Goal: Transaction & Acquisition: Purchase product/service

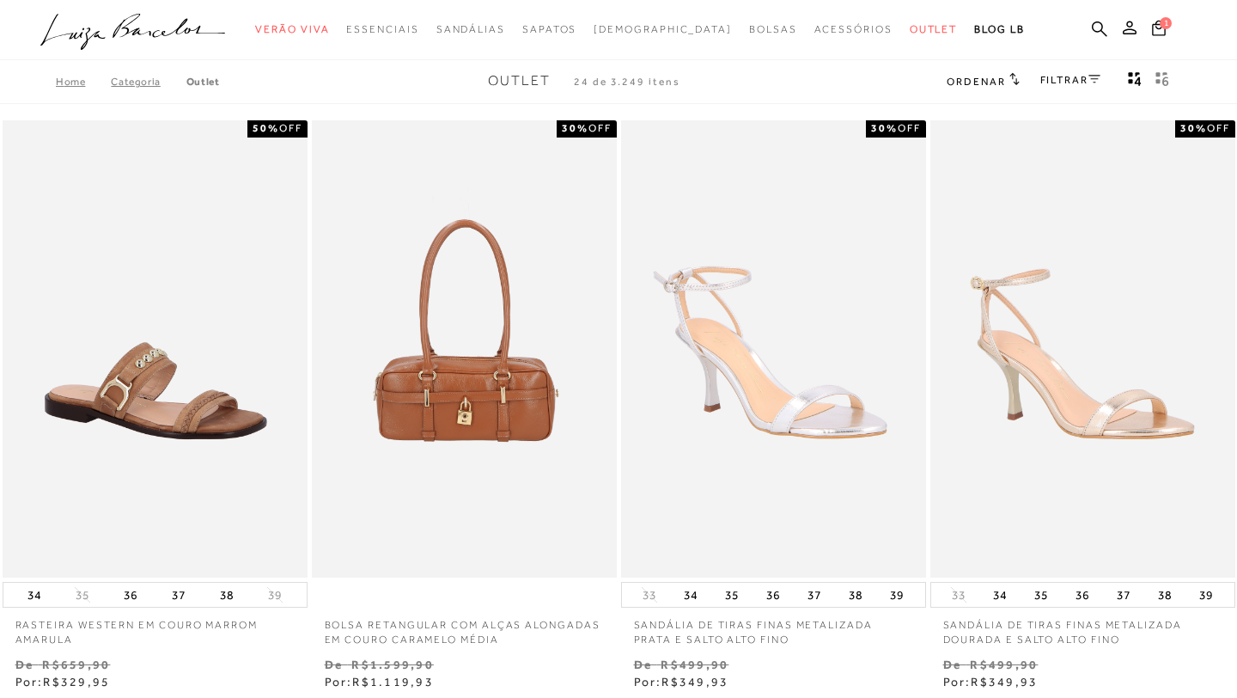
click at [1090, 82] on icon at bounding box center [1094, 79] width 12 height 9
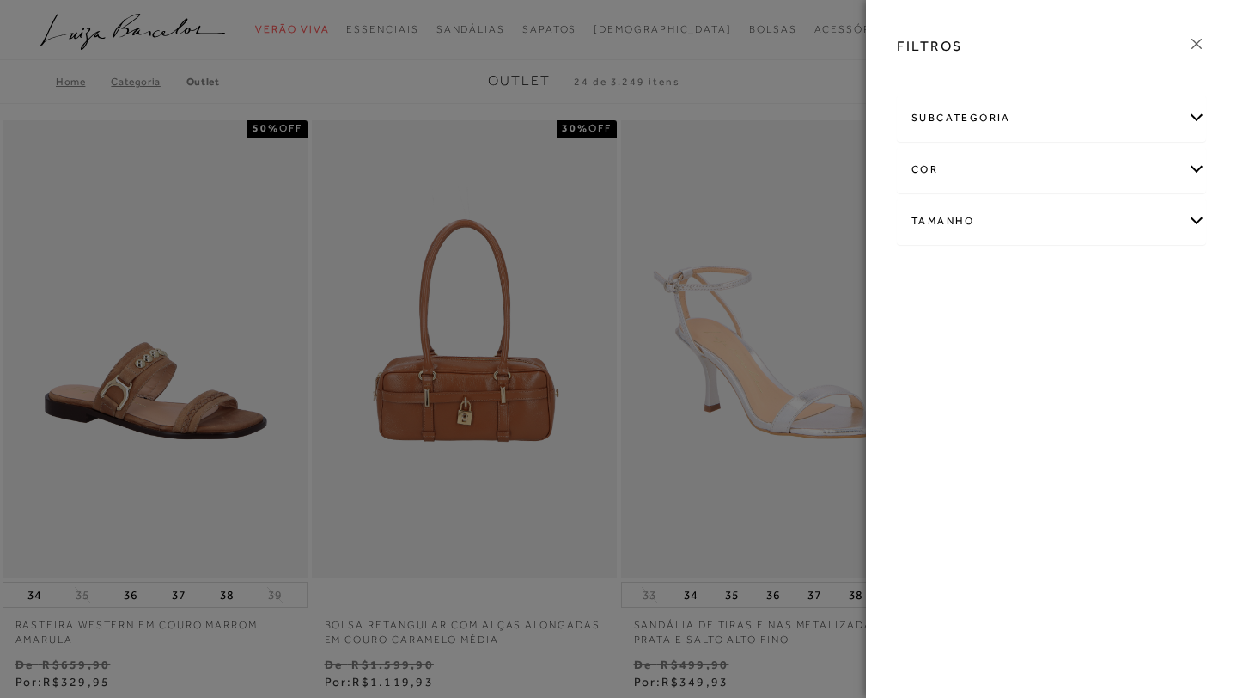
click at [1050, 128] on div "subcategoria" at bounding box center [1052, 118] width 308 height 46
click at [1014, 118] on div "subcategoria" at bounding box center [1052, 118] width 308 height 46
click at [1197, 45] on icon at bounding box center [1196, 44] width 10 height 10
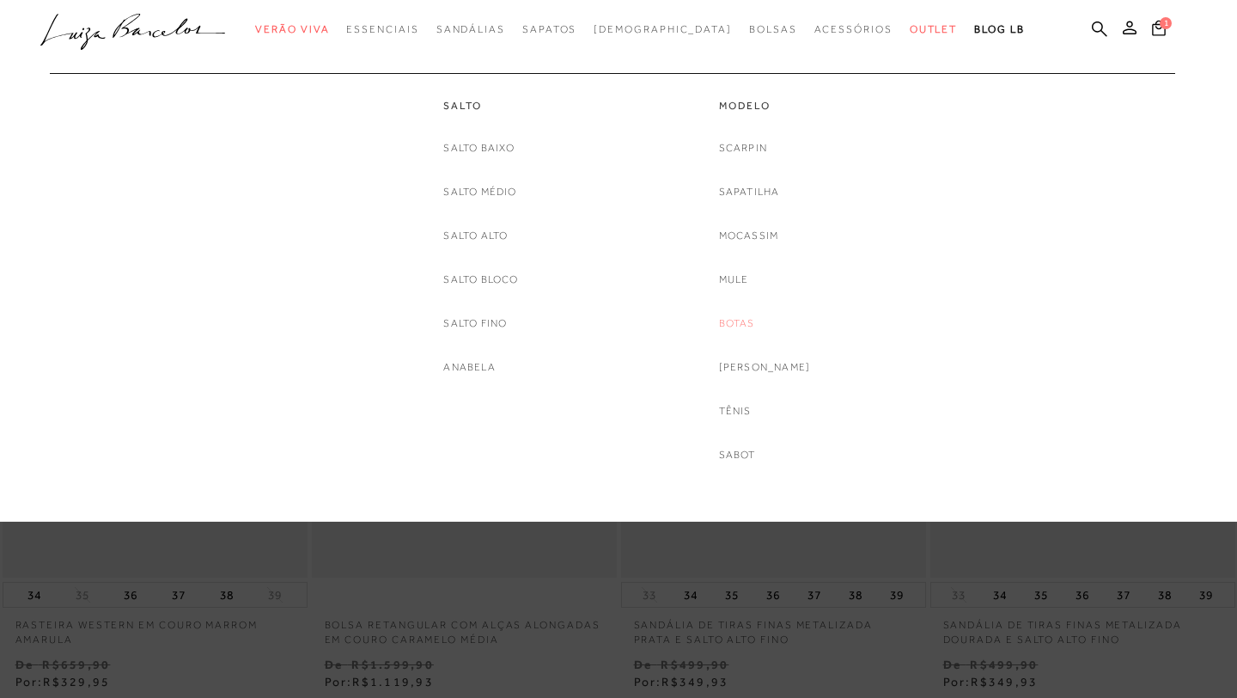
click at [755, 326] on link "Botas" at bounding box center [737, 323] width 36 height 18
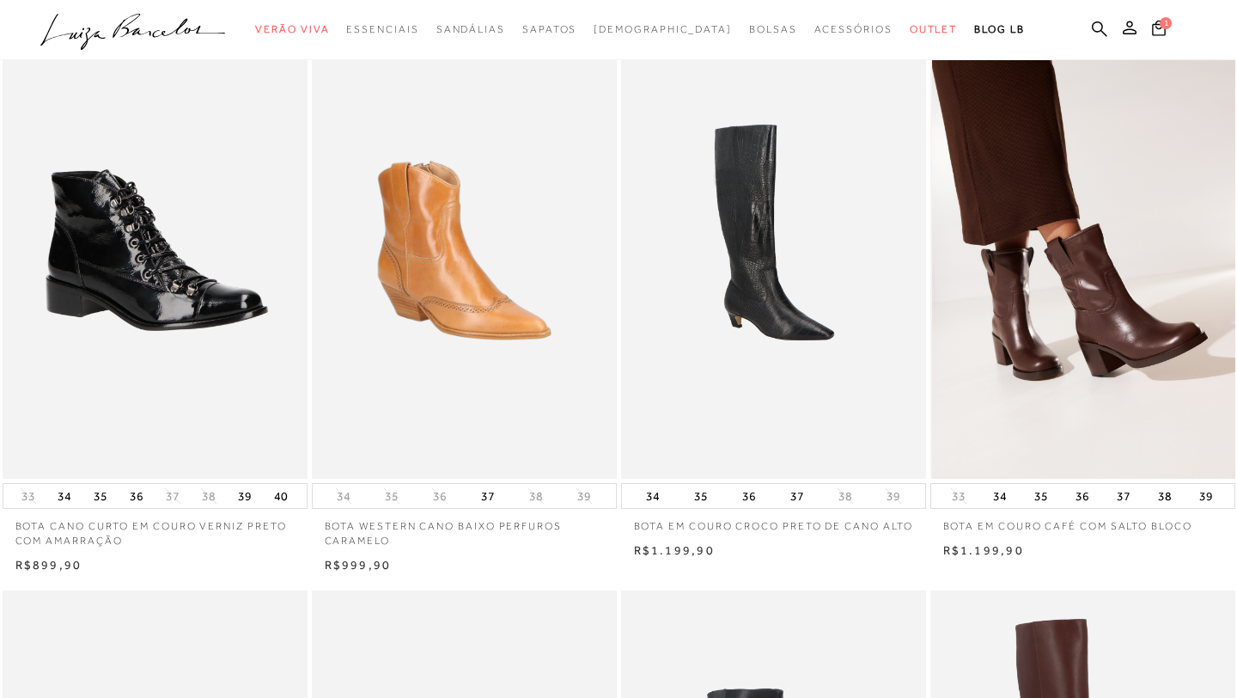
scroll to position [103, 0]
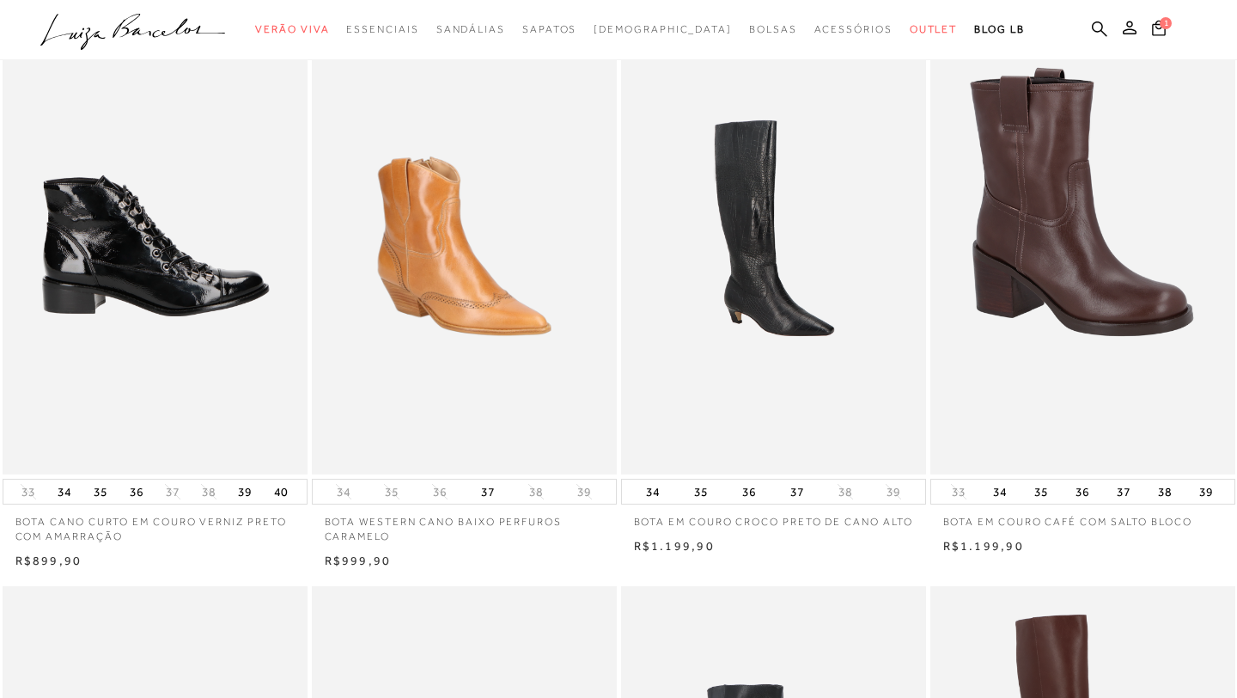
click at [278, 306] on img at bounding box center [155, 246] width 303 height 458
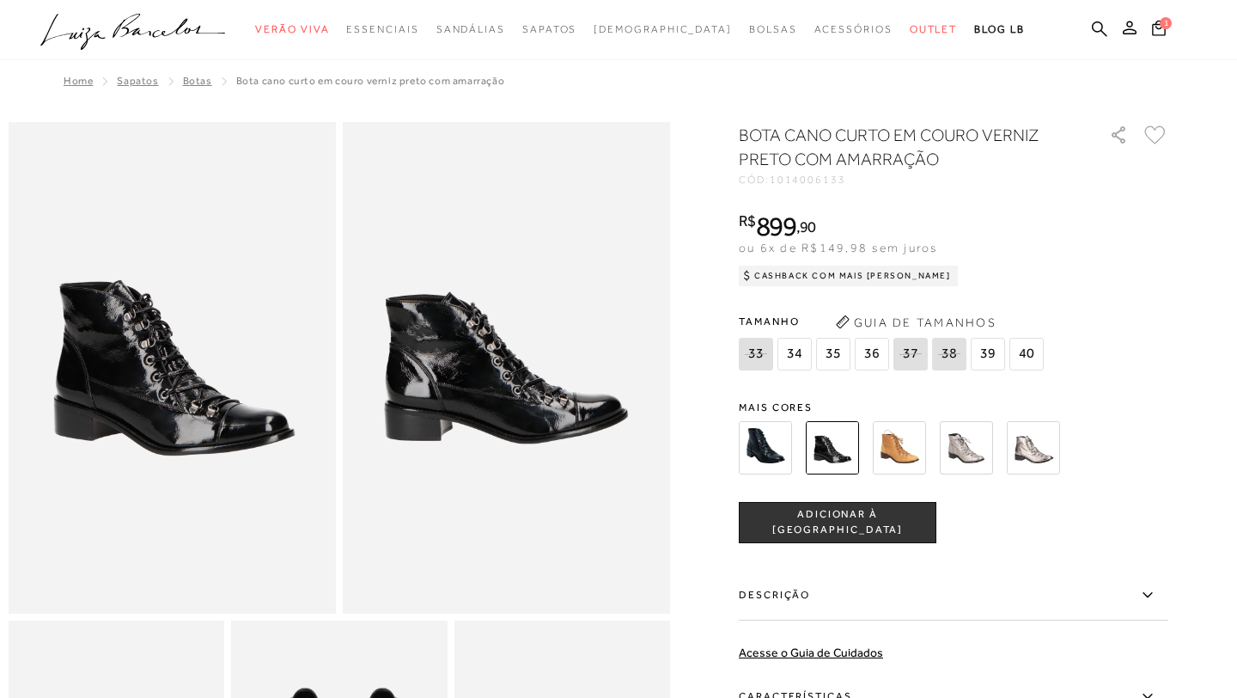
click at [832, 387] on div "BOTA CANO CURTO EM COURO VERNIZ PRETO COM AMARRAÇÃO CÓD: 1014006133 × É necessá…" at bounding box center [954, 505] width 430 height 765
click at [838, 459] on img at bounding box center [832, 447] width 53 height 53
click at [680, 549] on div at bounding box center [619, 532] width 1220 height 821
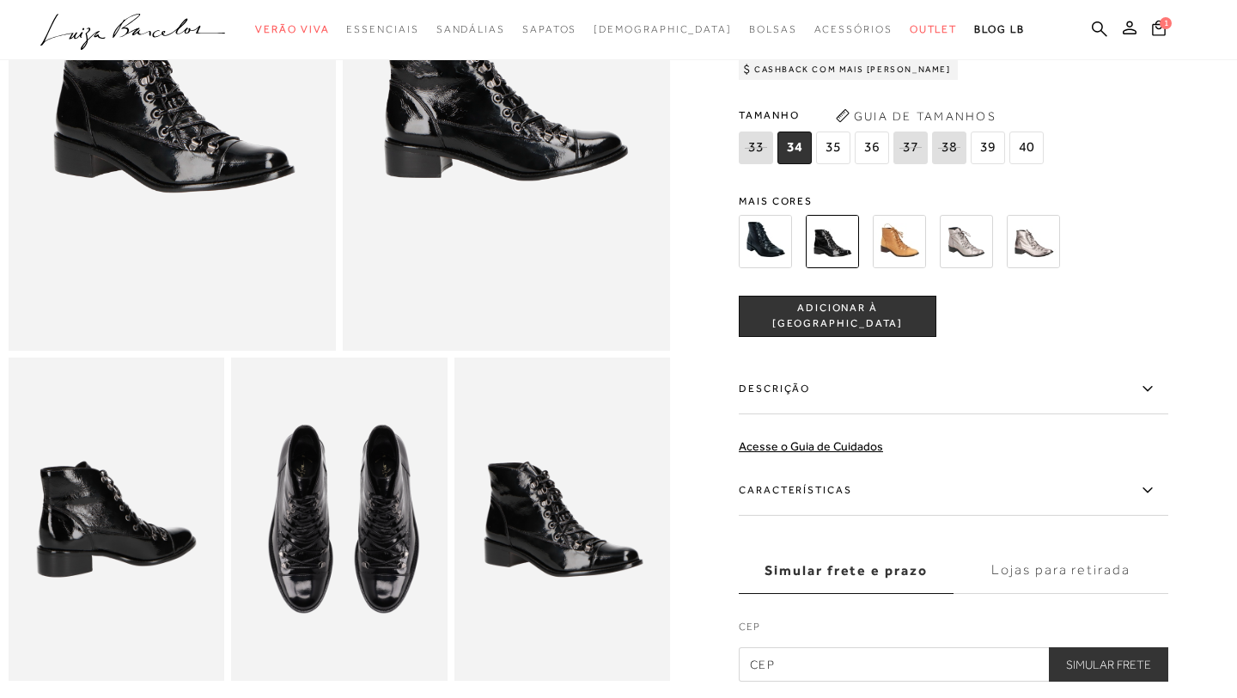
scroll to position [275, 0]
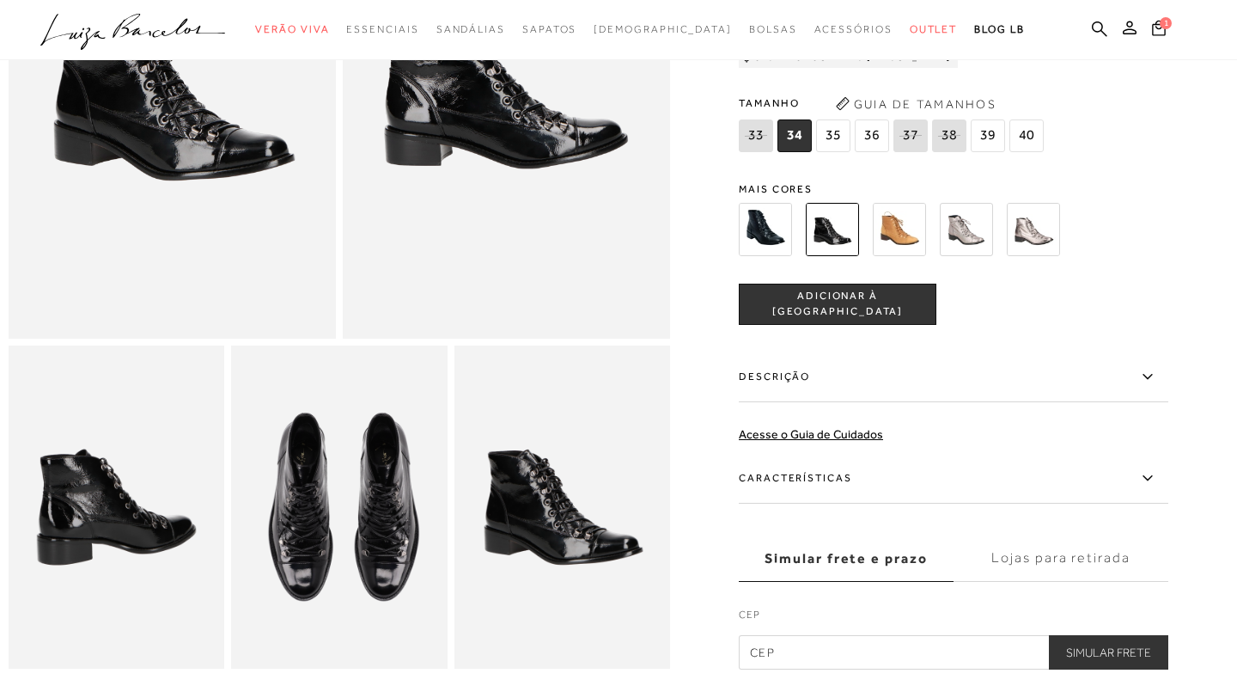
click at [906, 233] on img at bounding box center [899, 228] width 53 height 53
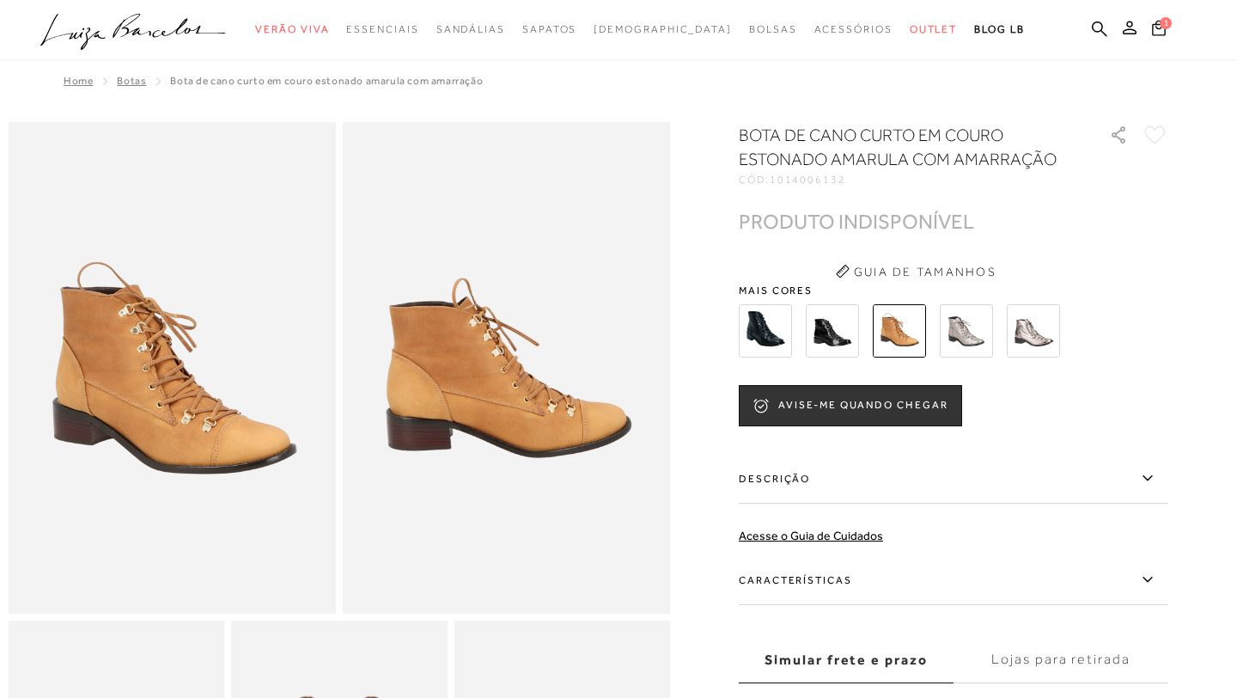
click at [842, 322] on img at bounding box center [832, 330] width 53 height 53
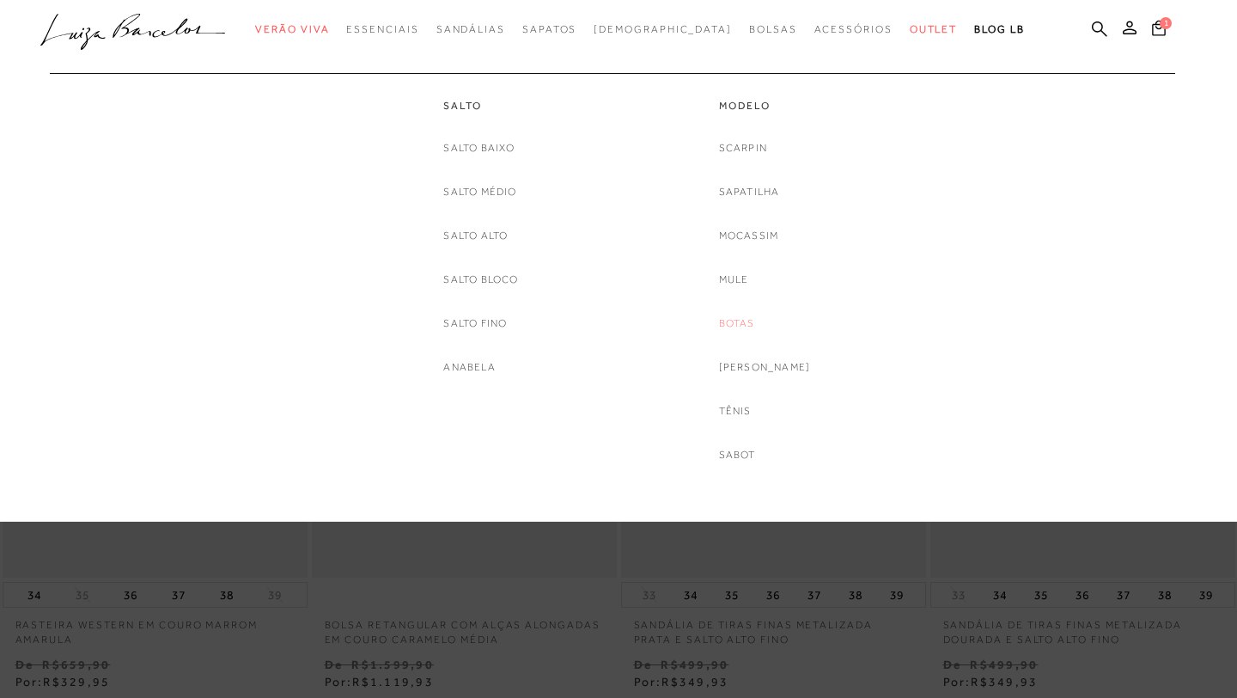
click at [752, 324] on link "Botas" at bounding box center [737, 323] width 36 height 18
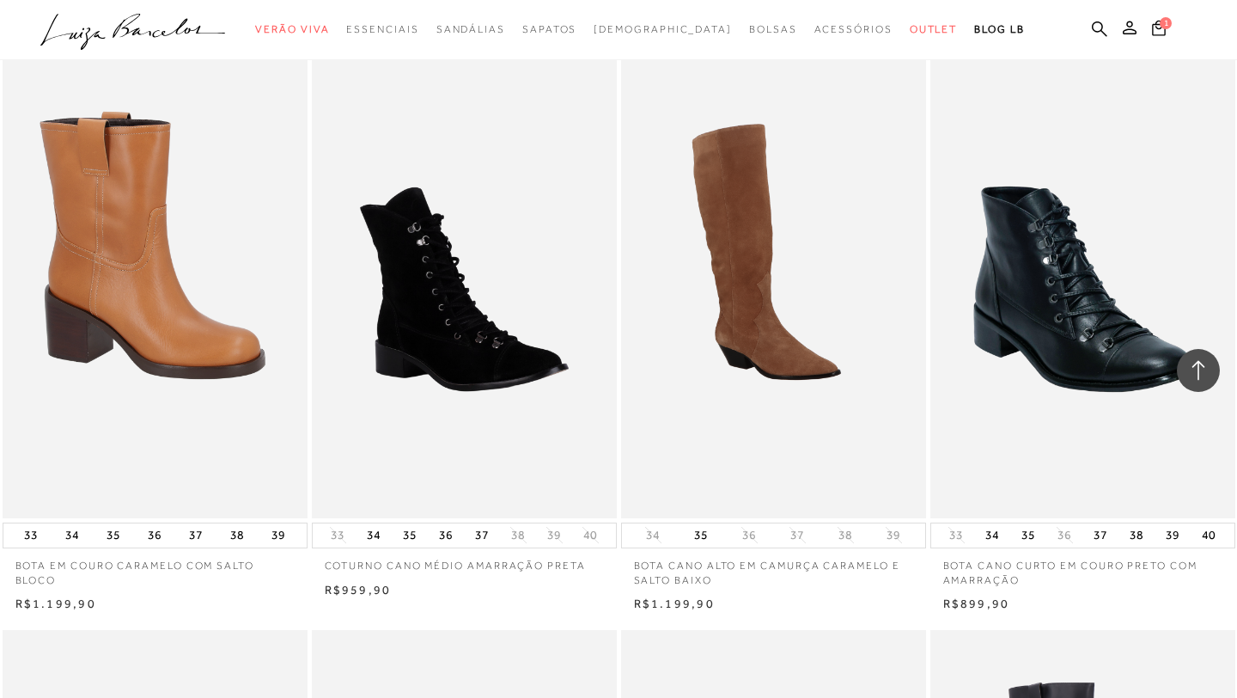
scroll to position [2371, 0]
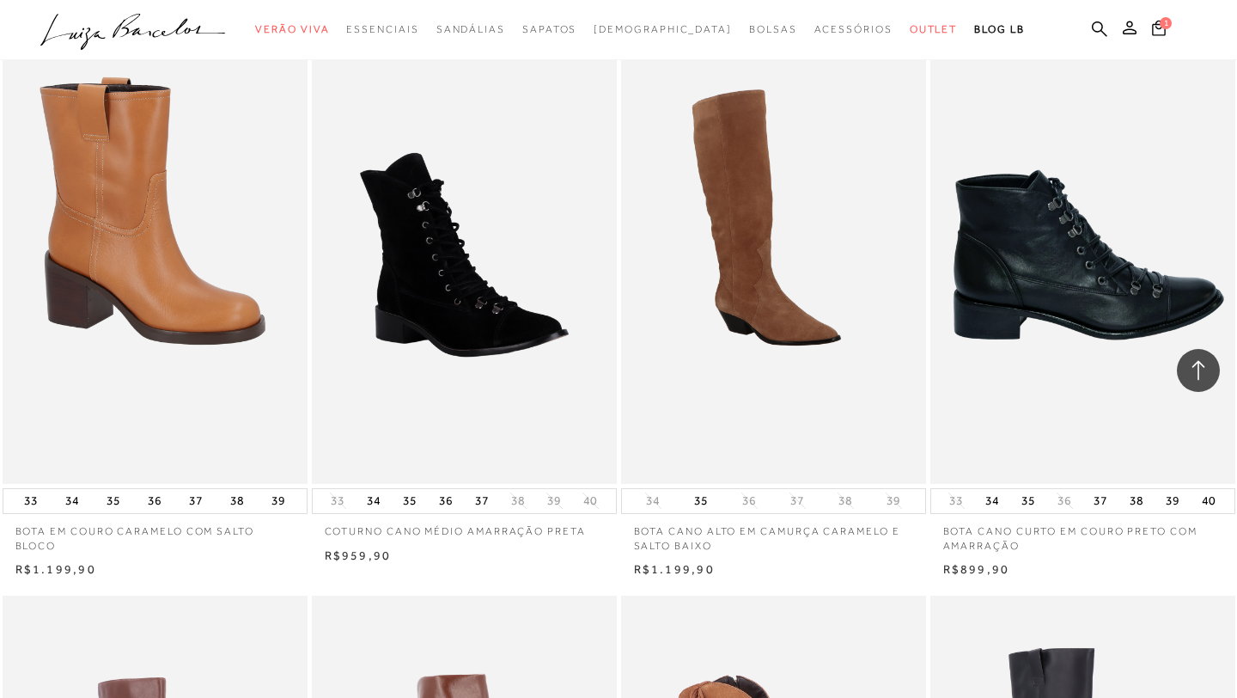
click at [1089, 299] on img at bounding box center [1083, 255] width 303 height 458
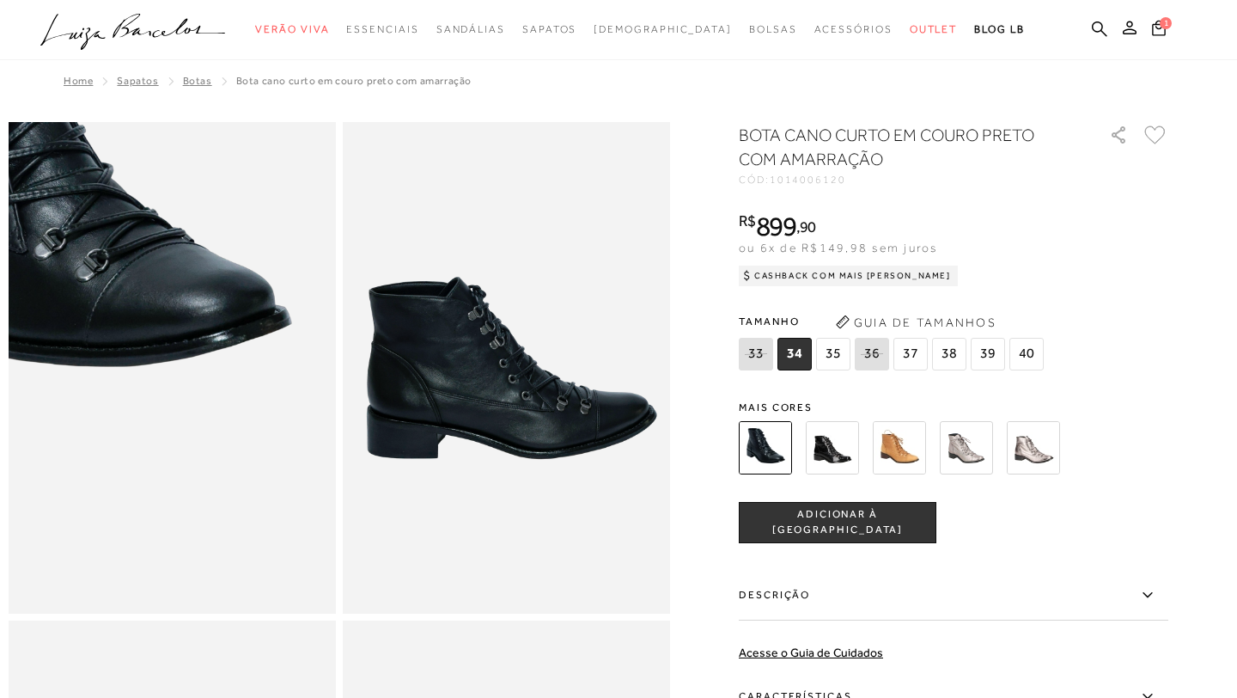
click at [302, 592] on img at bounding box center [42, 143] width 655 height 982
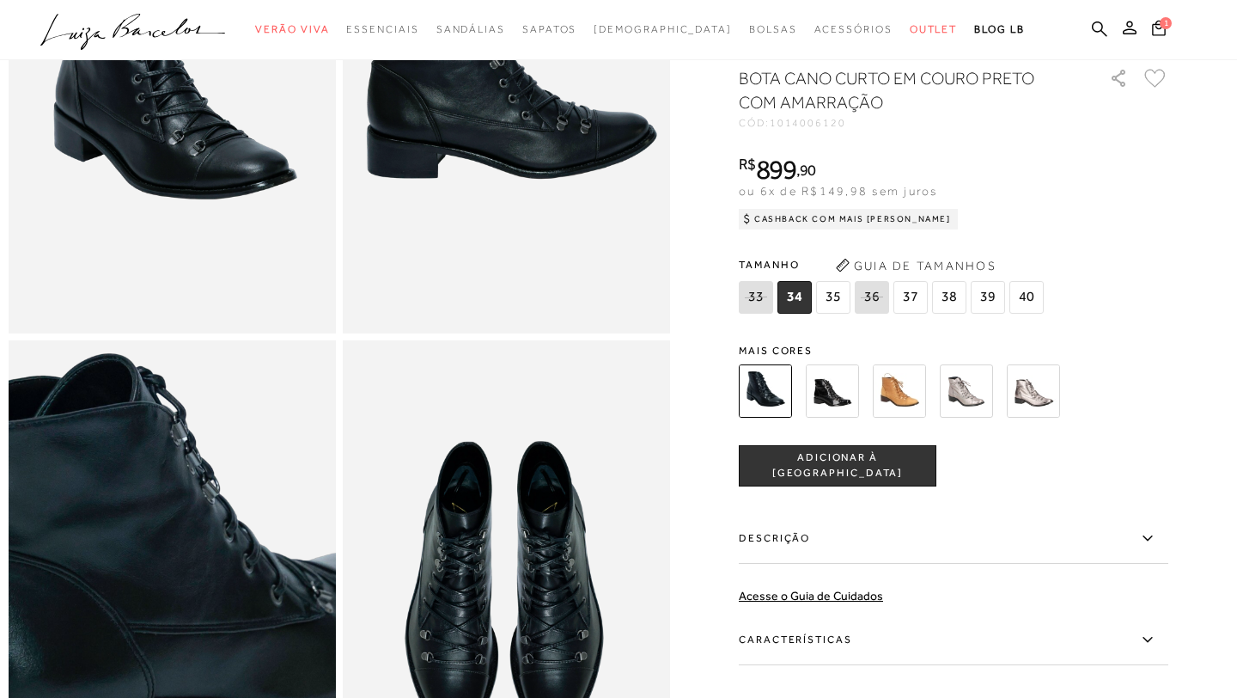
scroll to position [309, 0]
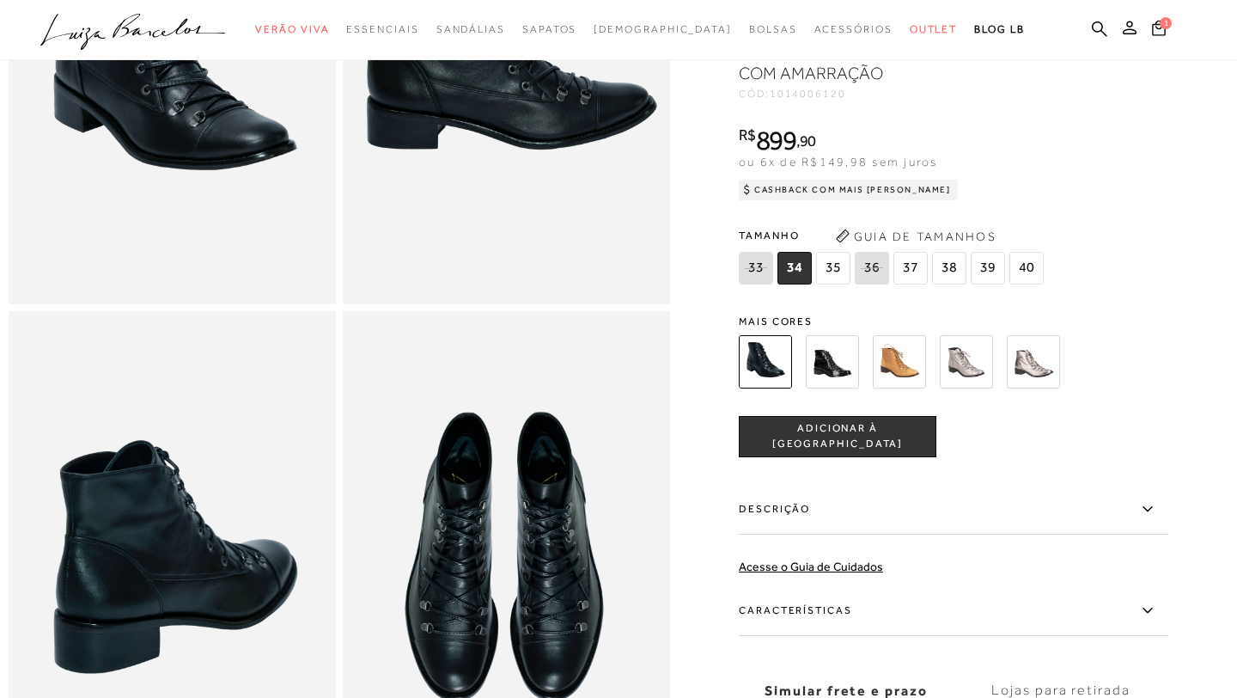
click at [443, 606] on img at bounding box center [506, 556] width 327 height 491
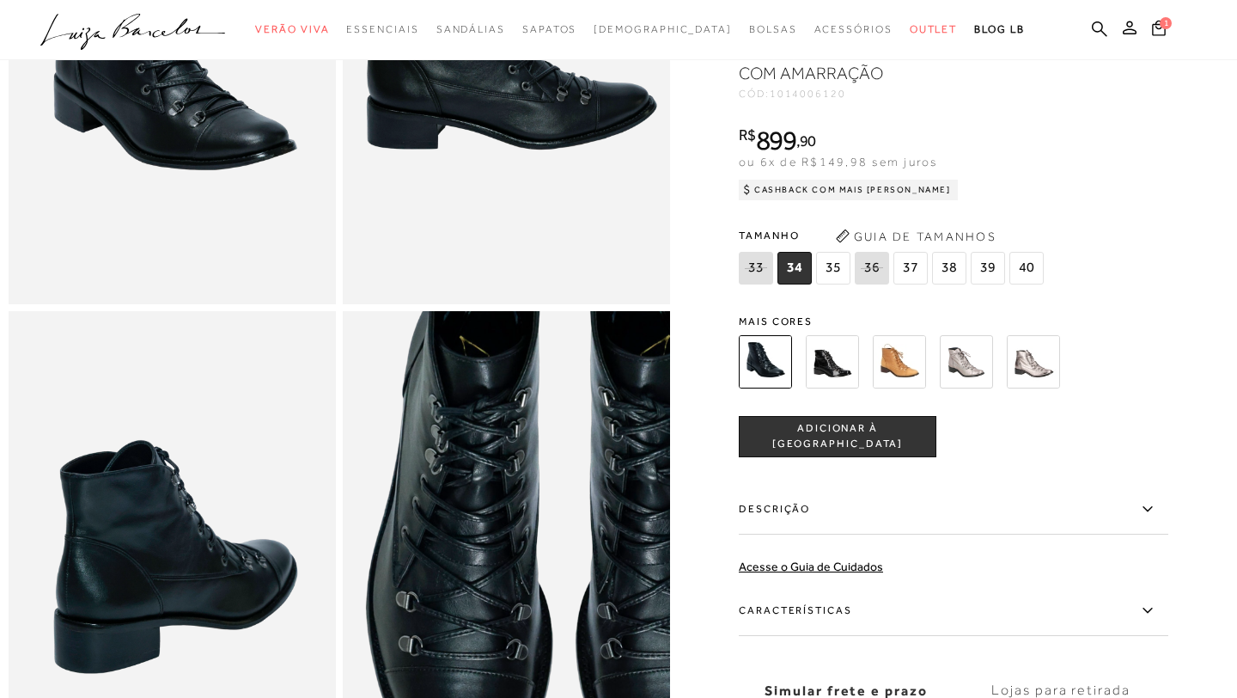
click at [444, 611] on img at bounding box center [568, 501] width 655 height 982
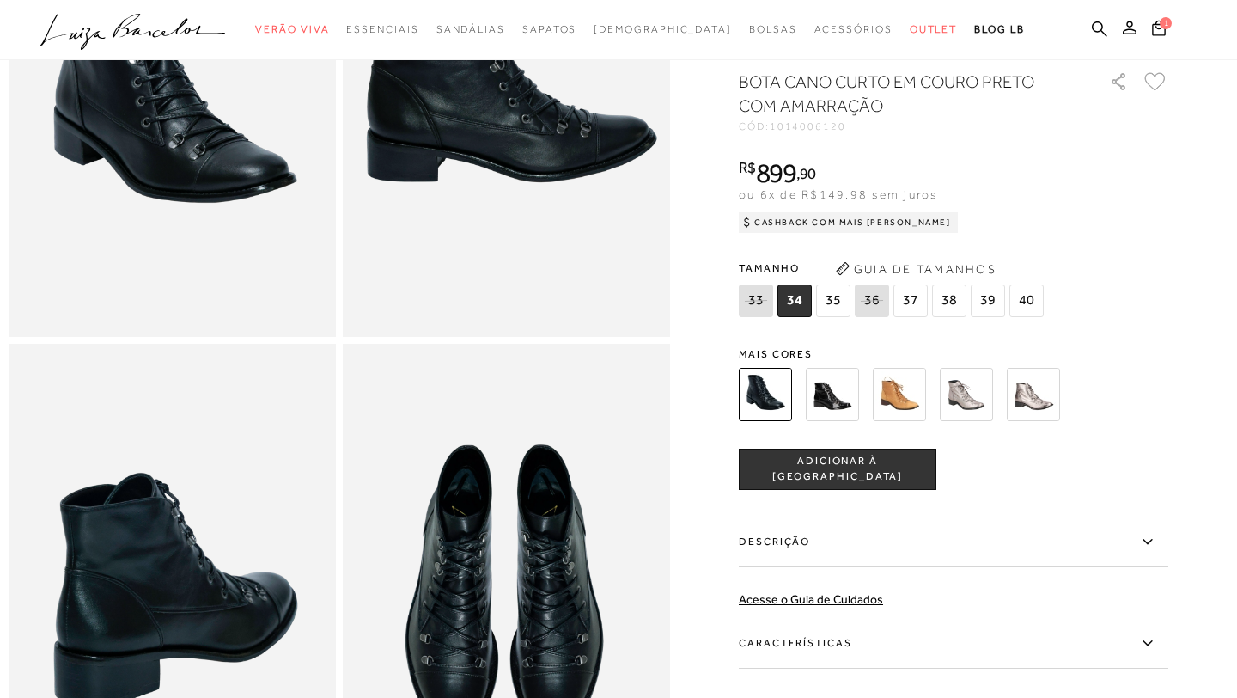
scroll to position [275, 0]
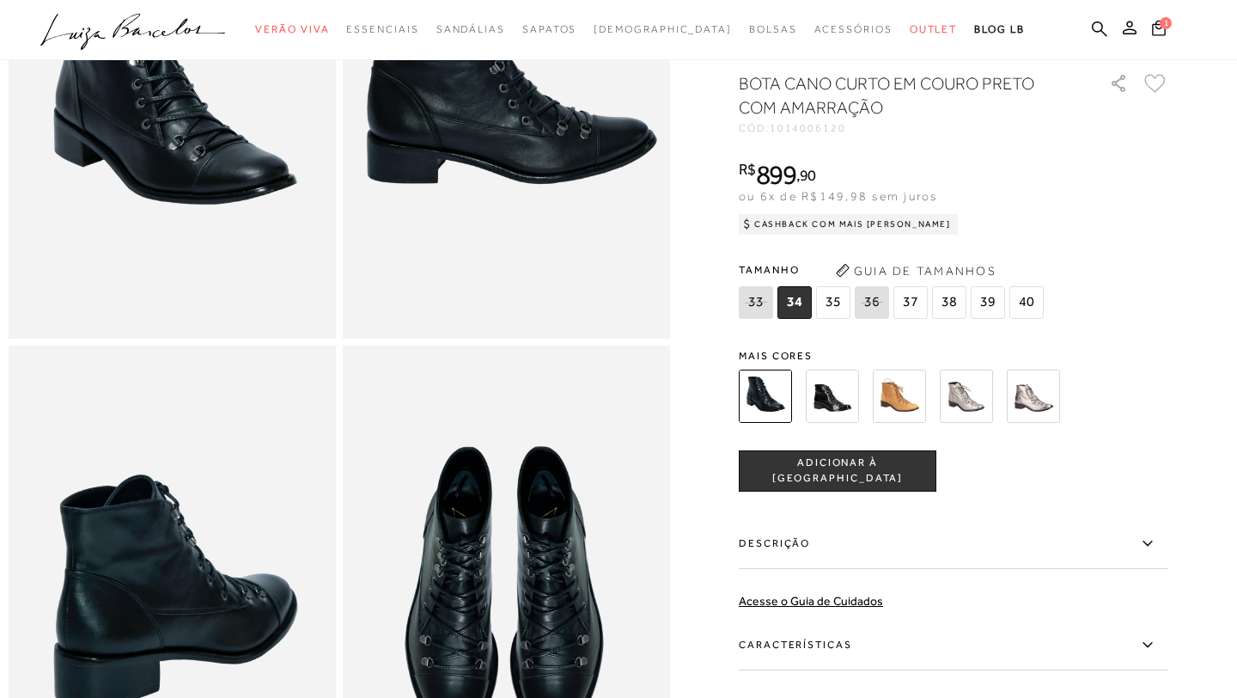
click at [842, 484] on button "ADICIONAR À [GEOGRAPHIC_DATA]" at bounding box center [838, 470] width 198 height 41
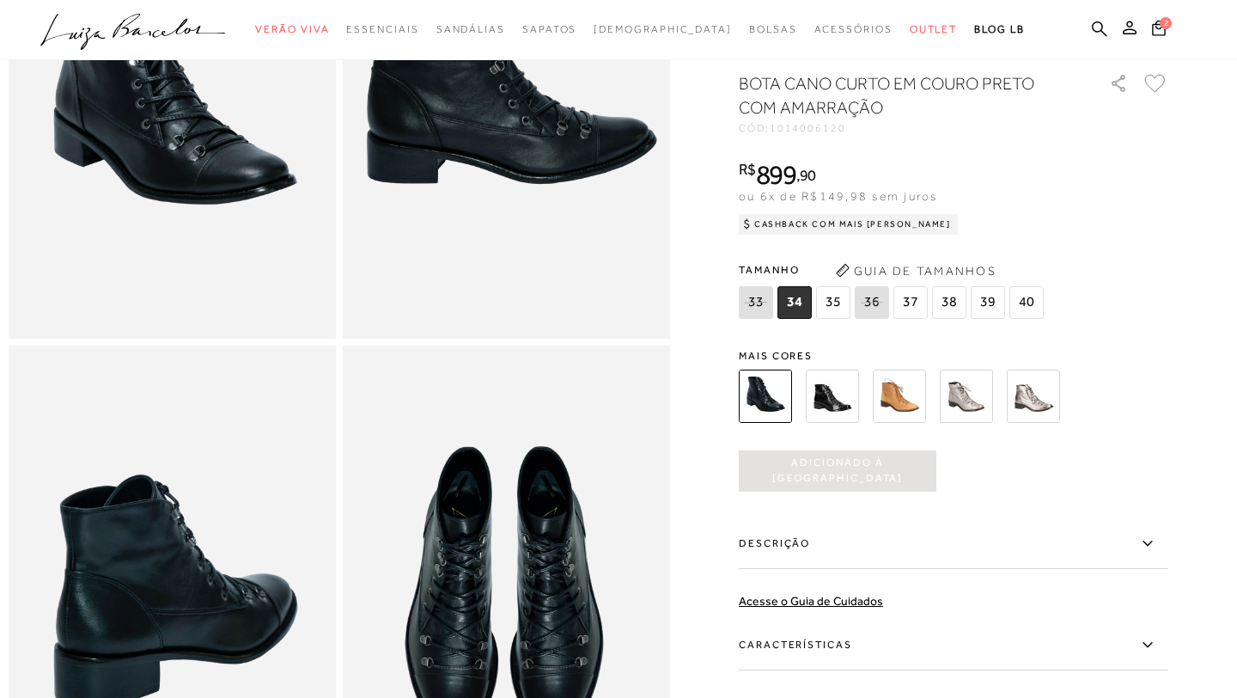
scroll to position [0, 0]
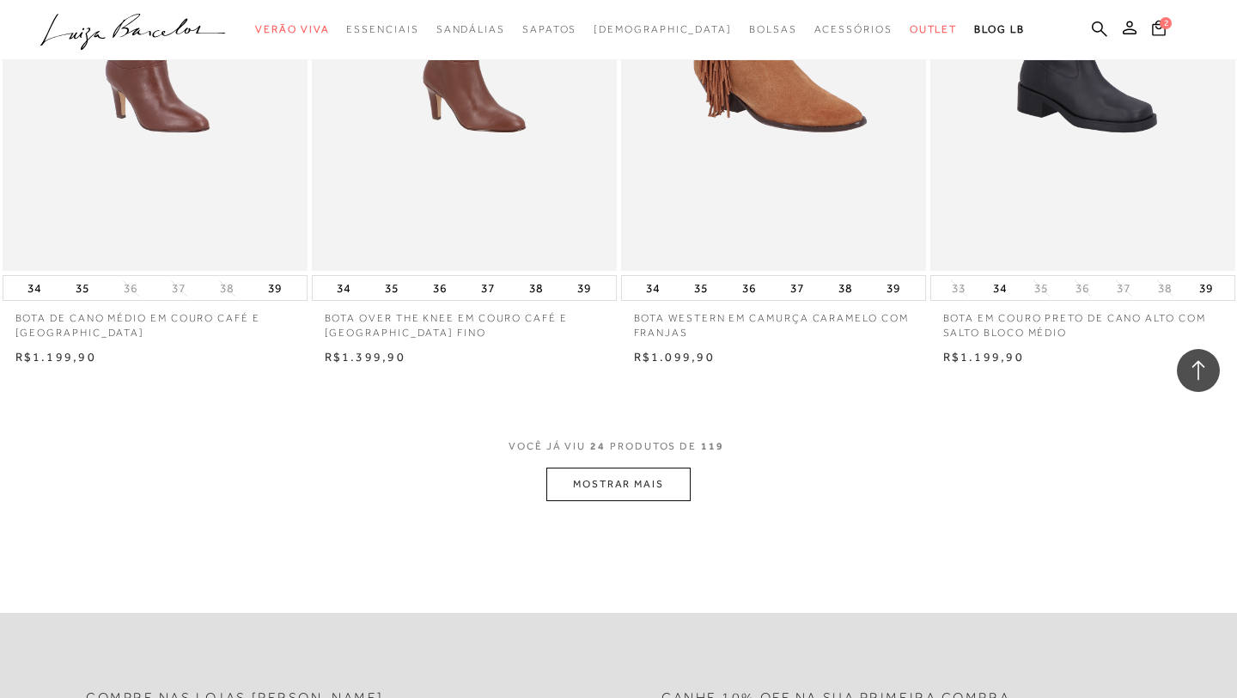
scroll to position [3161, 0]
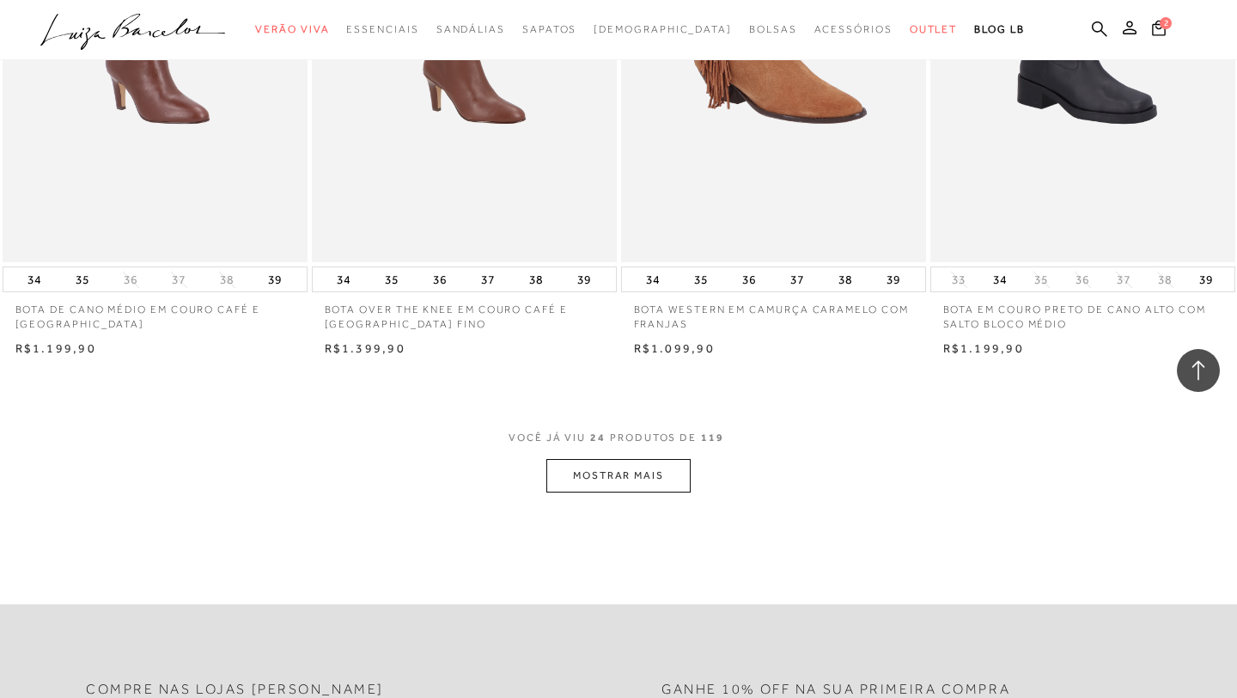
click at [629, 483] on button "MOSTRAR MAIS" at bounding box center [618, 476] width 144 height 34
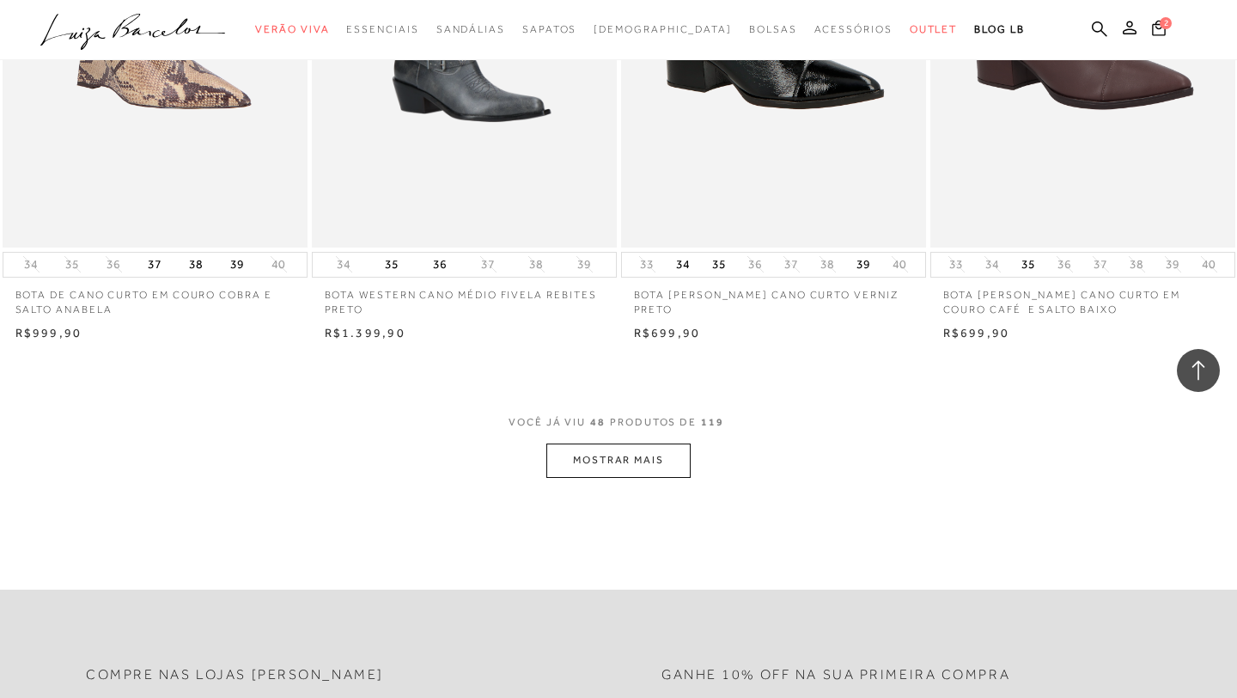
scroll to position [6597, 0]
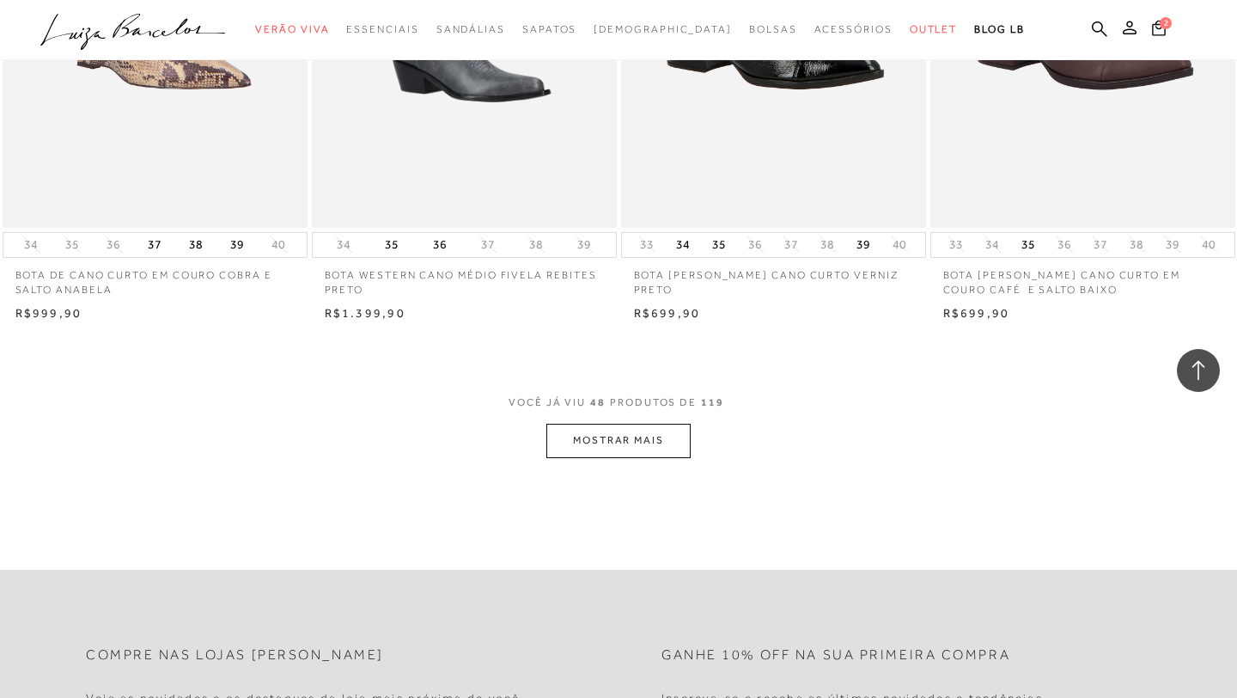
click at [642, 449] on button "MOSTRAR MAIS" at bounding box center [618, 441] width 144 height 34
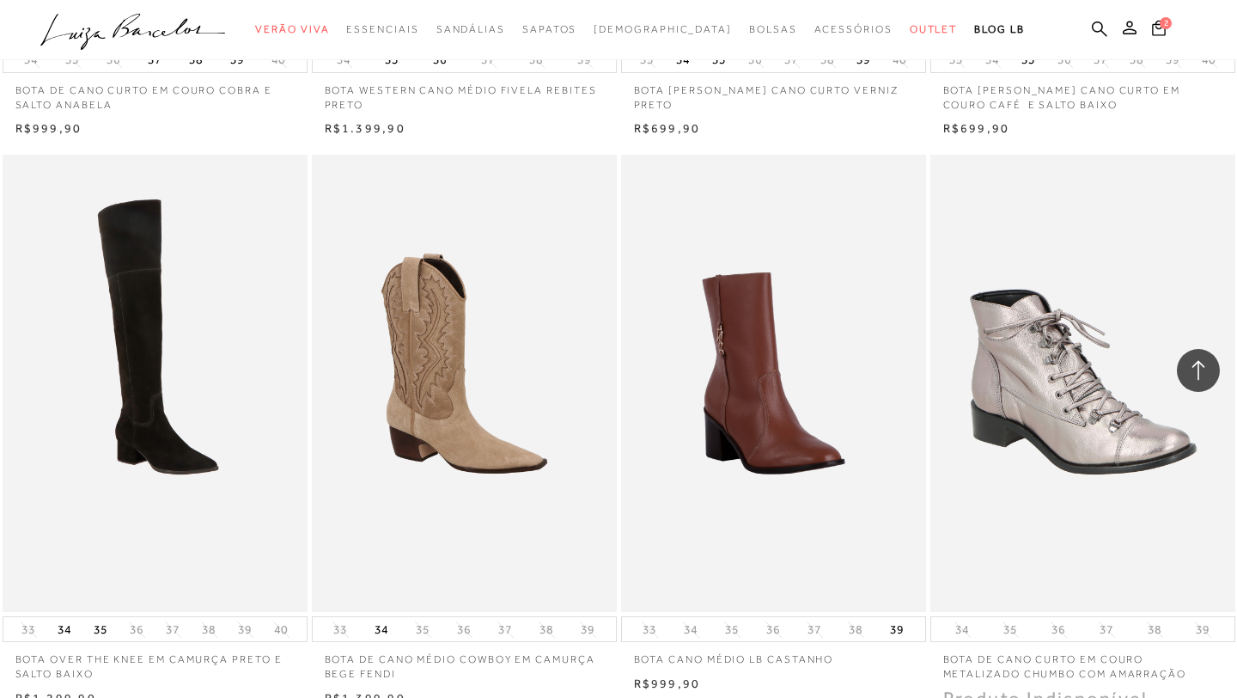
scroll to position [6769, 0]
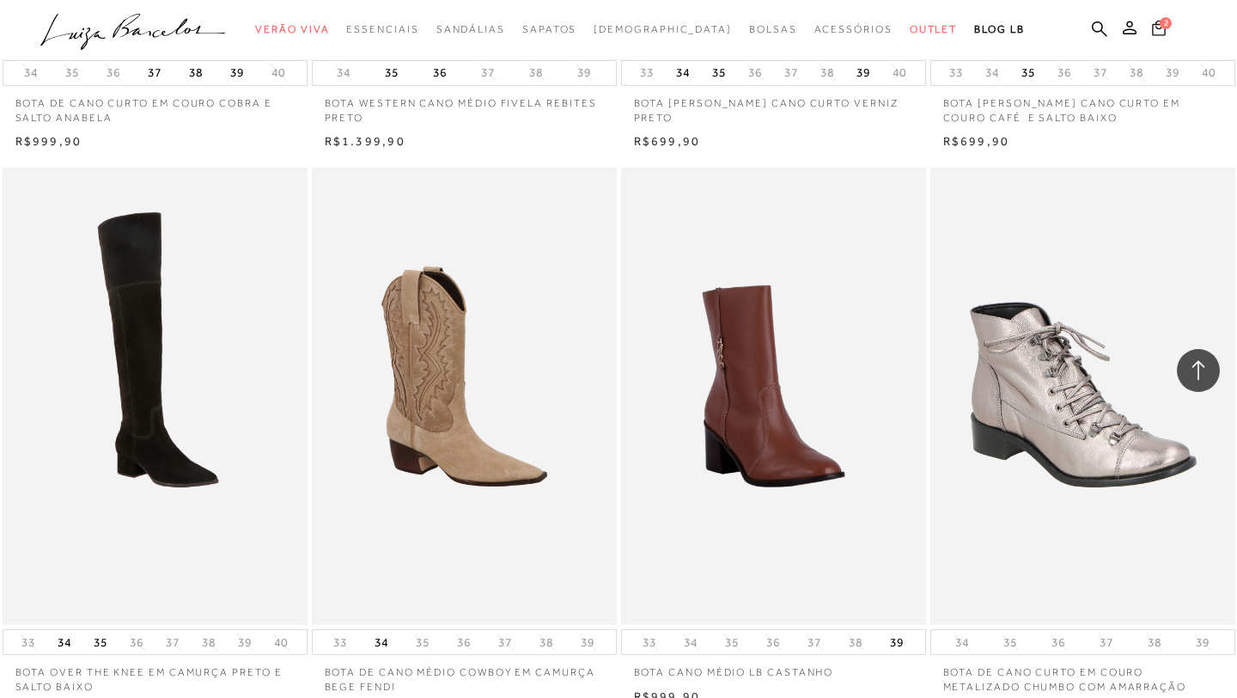
click at [1163, 22] on span "2" at bounding box center [1166, 23] width 12 height 12
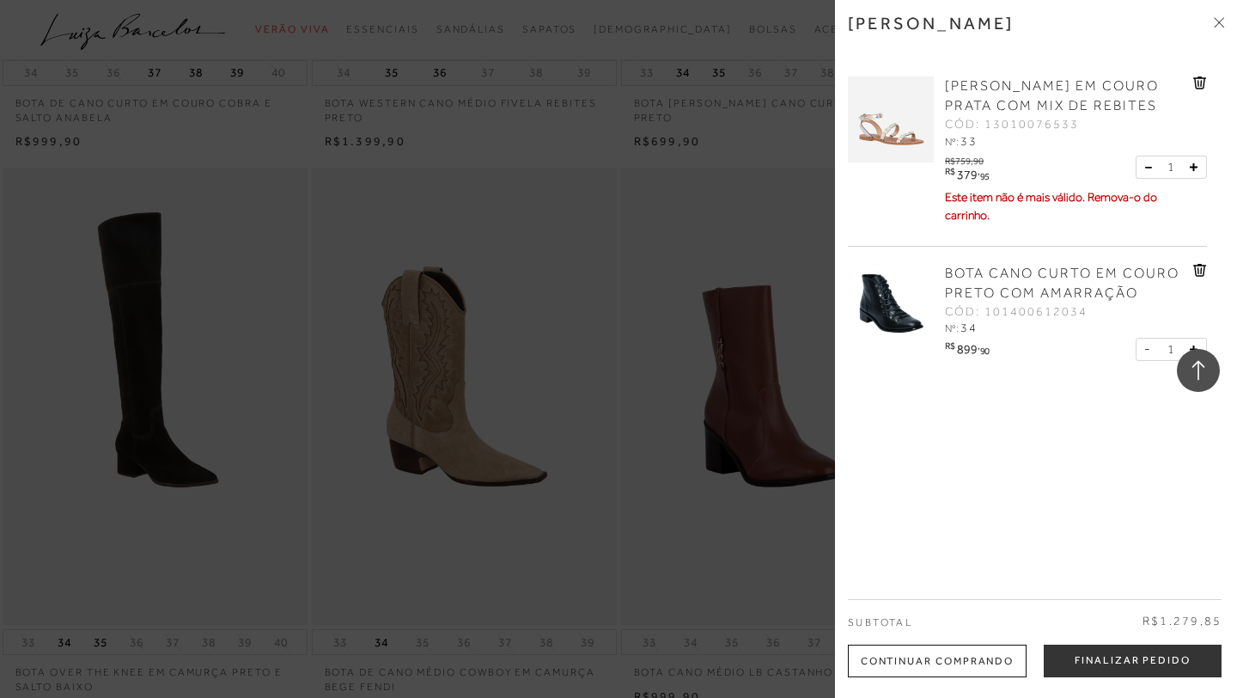
click at [868, 331] on img at bounding box center [891, 307] width 86 height 86
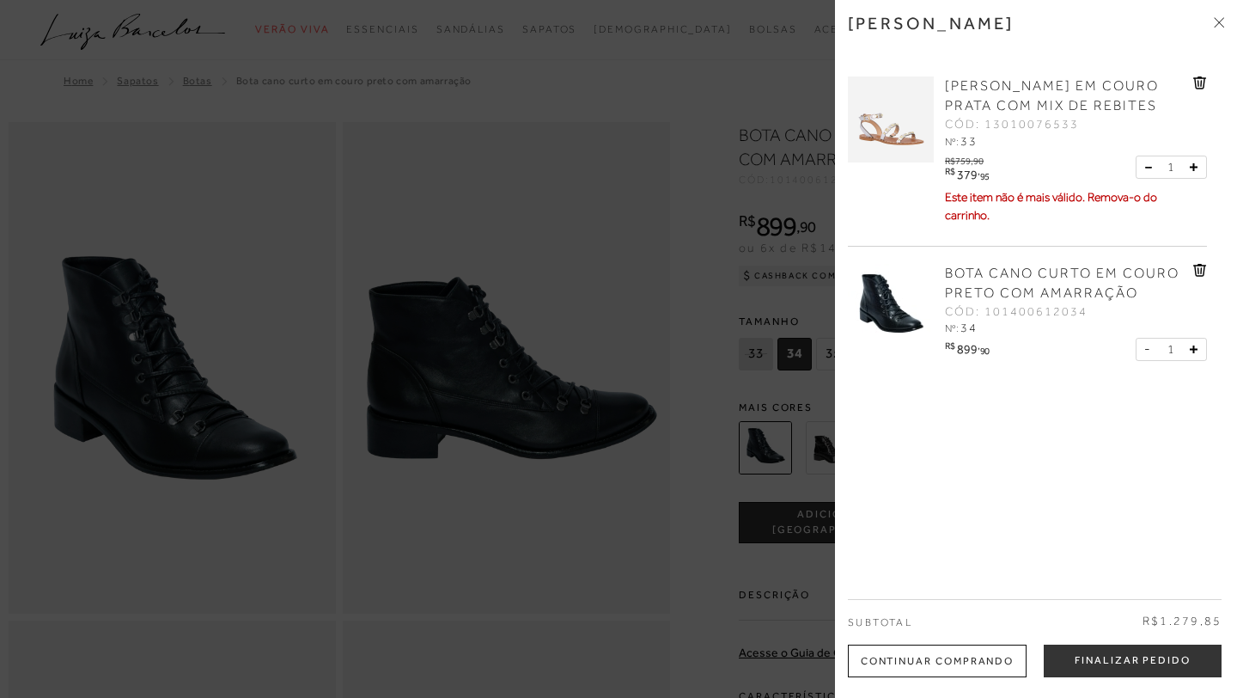
click at [1200, 83] on icon at bounding box center [1201, 83] width 2 height 7
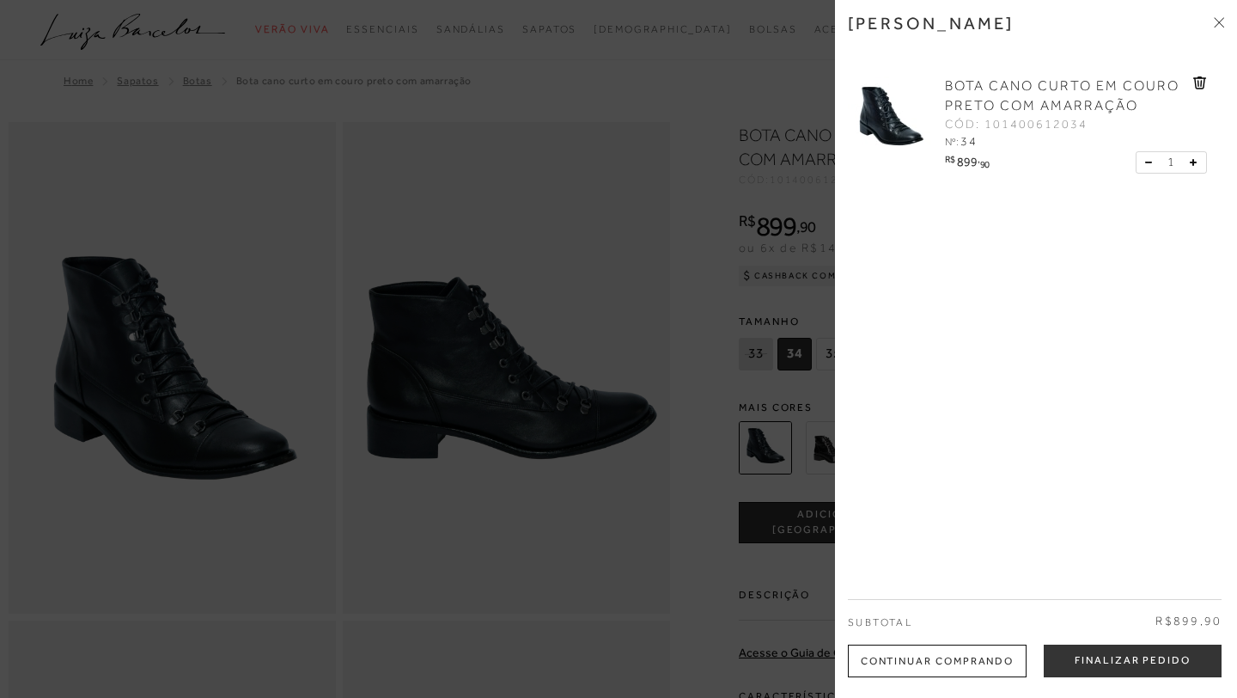
click at [702, 137] on div at bounding box center [618, 349] width 1237 height 698
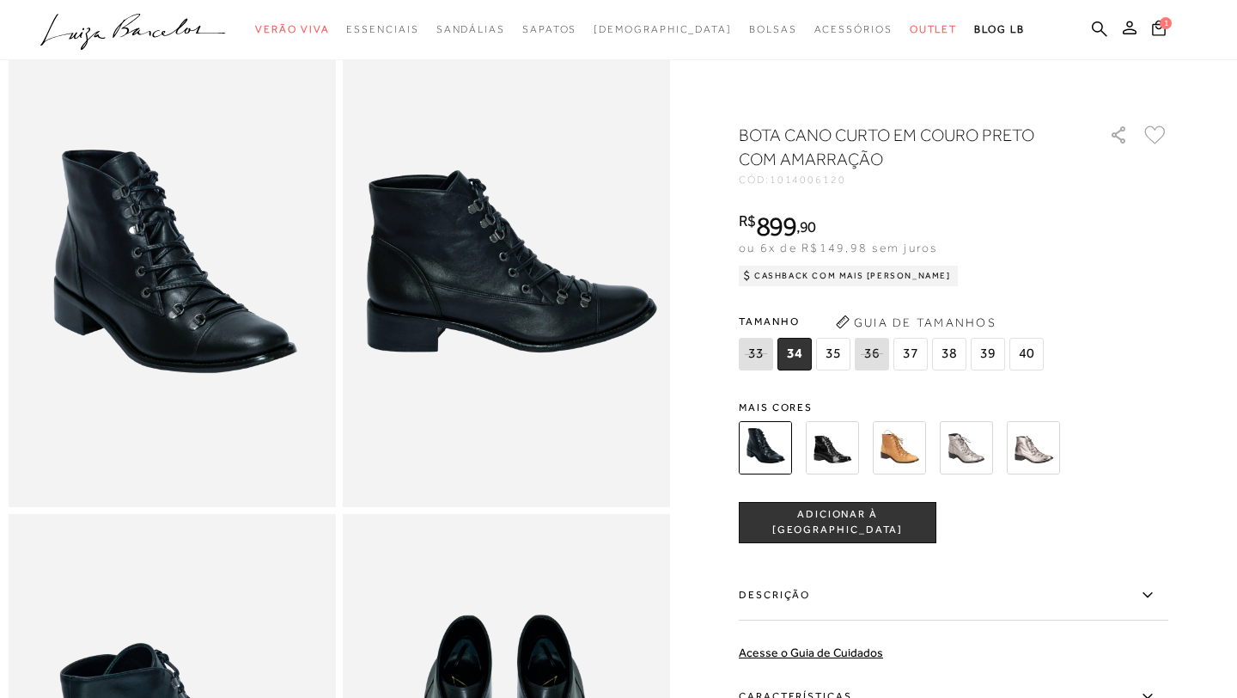
scroll to position [103, 0]
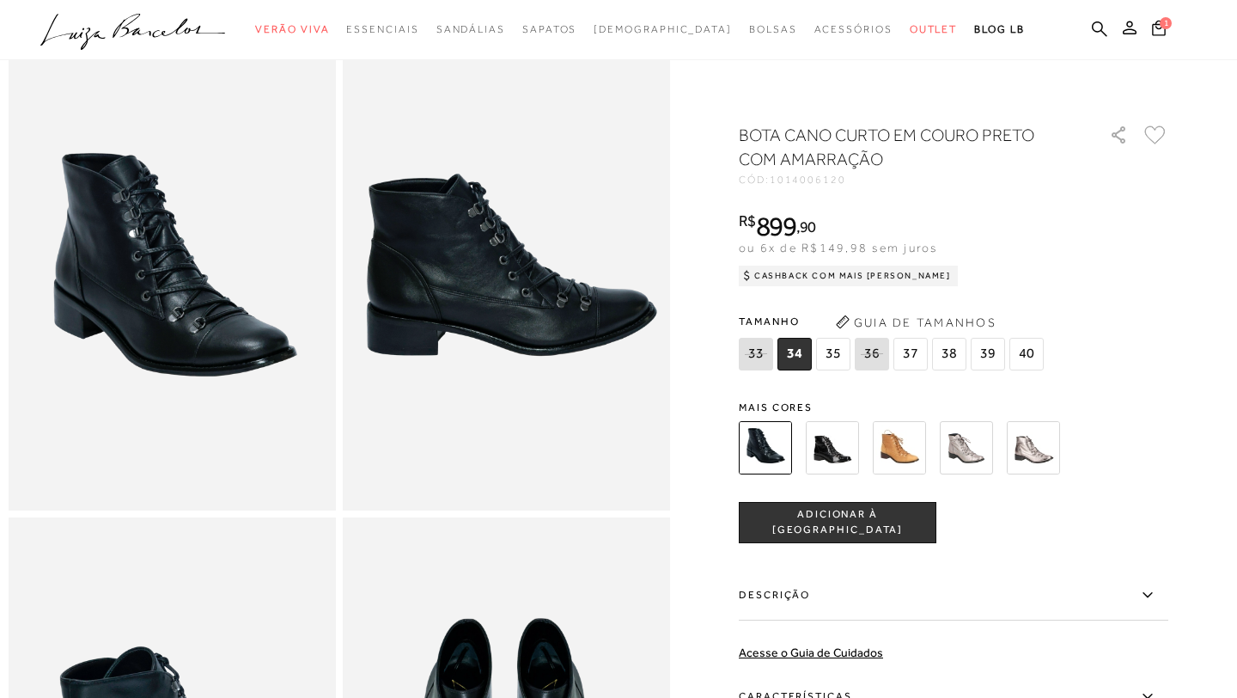
click at [1176, 350] on div at bounding box center [619, 513] width 1220 height 989
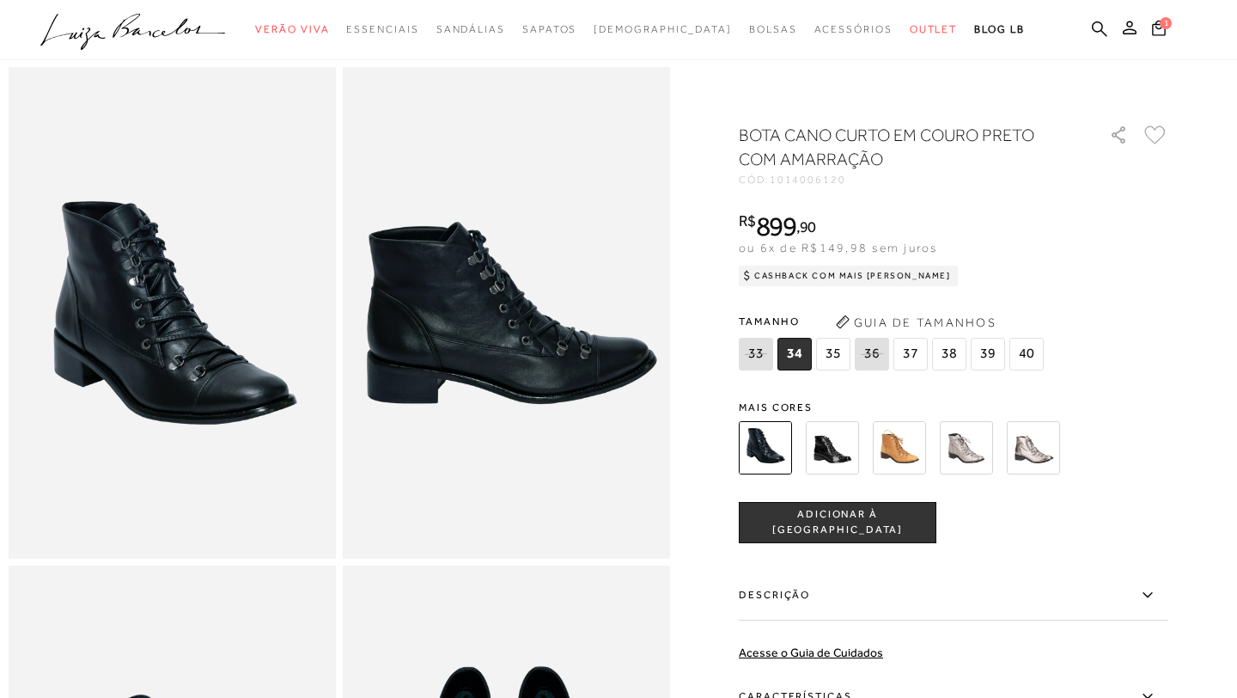
scroll to position [0, 0]
